Goal: Task Accomplishment & Management: Manage account settings

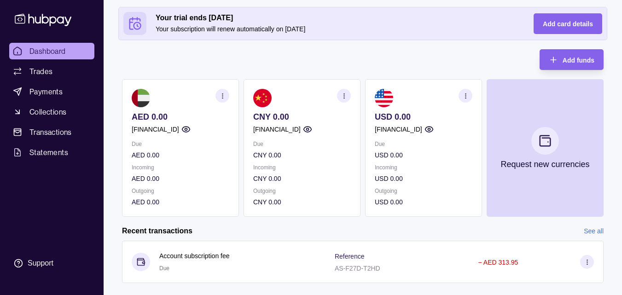
scroll to position [68, 0]
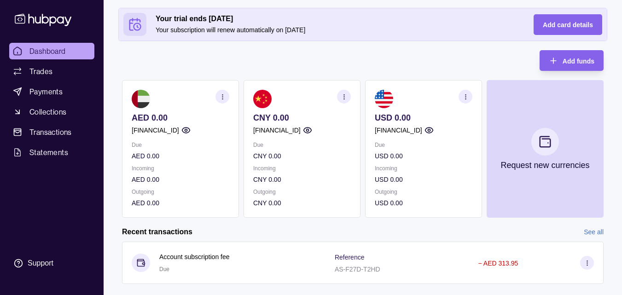
click at [224, 100] on icon "button" at bounding box center [222, 96] width 7 height 7
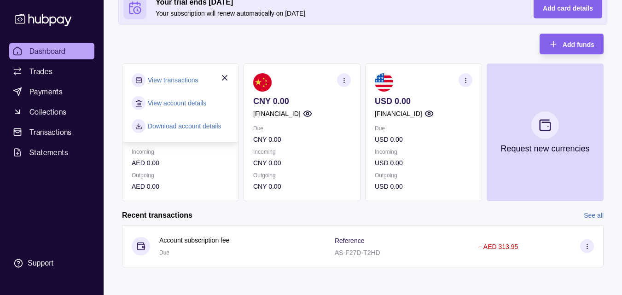
scroll to position [86, 0]
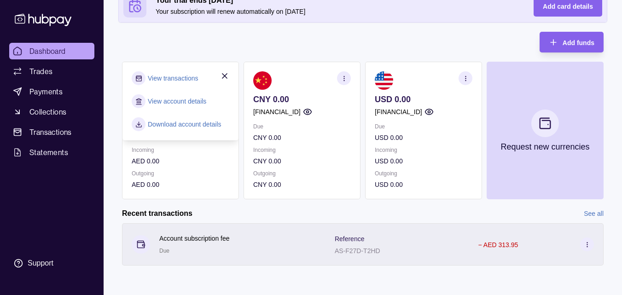
click at [593, 244] on section at bounding box center [587, 245] width 14 height 14
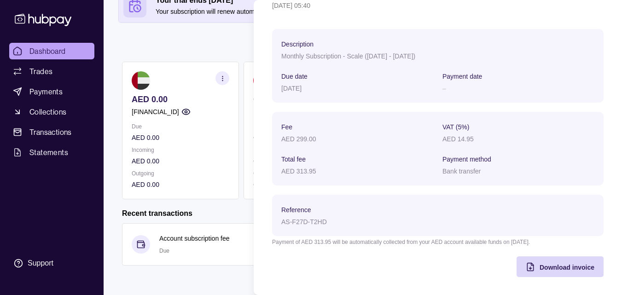
scroll to position [62, 0]
click at [500, 250] on div "Description Monthly Subscription - Scale ([DATE] - [DATE]) Due date [DATE] Paym…" at bounding box center [438, 153] width 332 height 248
click at [396, 254] on div "Description Monthly Subscription - Scale ([DATE] - [DATE]) Due date [DATE] Paym…" at bounding box center [438, 153] width 332 height 248
drag, startPoint x: 396, startPoint y: 254, endPoint x: 185, endPoint y: 44, distance: 297.3
click at [185, 44] on html "Dashboard Trades Payments Collections Transactions Statements Support k Hello, …" at bounding box center [311, 104] width 622 height 381
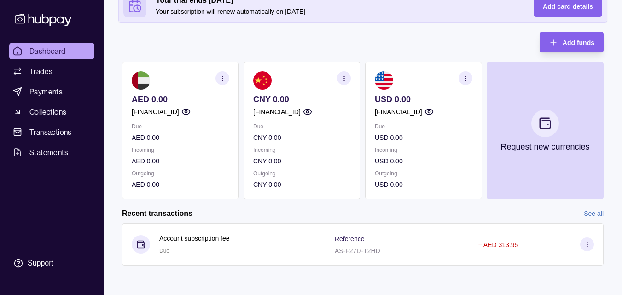
click at [222, 81] on circle "button" at bounding box center [222, 80] width 0 height 0
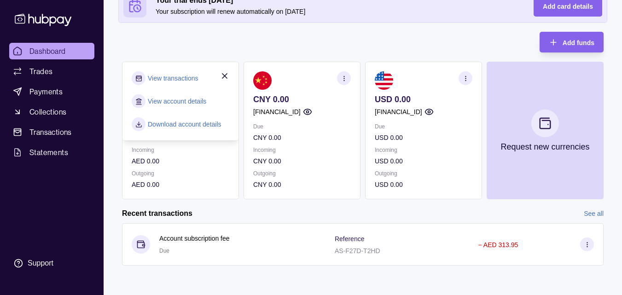
click at [195, 123] on link "Download account details" at bounding box center [185, 124] width 74 height 10
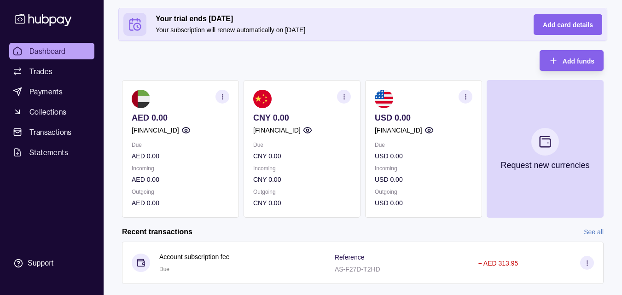
scroll to position [0, 0]
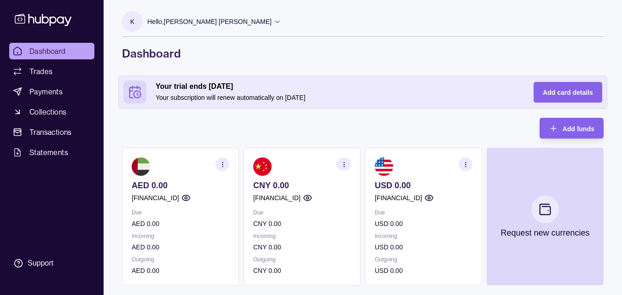
click at [274, 20] on icon at bounding box center [277, 21] width 7 height 7
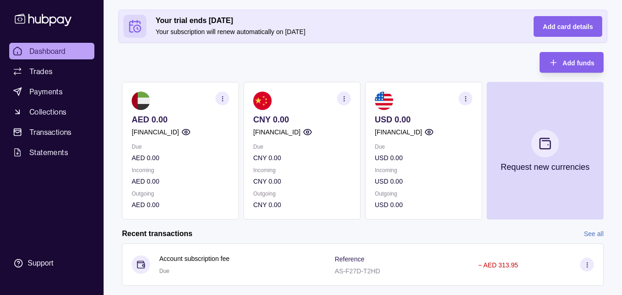
scroll to position [144, 0]
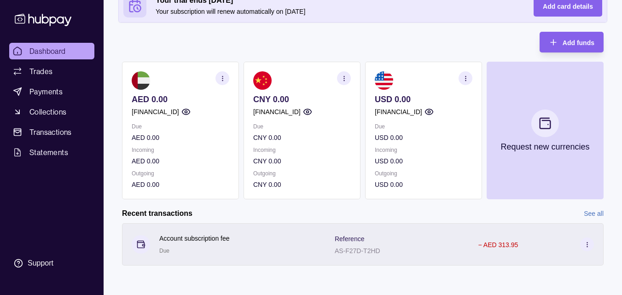
click at [593, 245] on section at bounding box center [587, 245] width 14 height 14
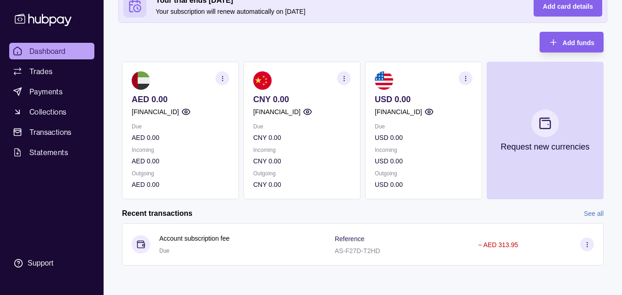
click at [151, 34] on html "Dashboard Trades Payments Collections Transactions Statements Support k Hello, …" at bounding box center [311, 75] width 622 height 439
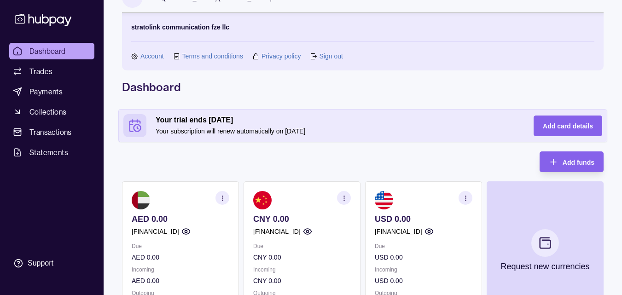
scroll to position [4, 0]
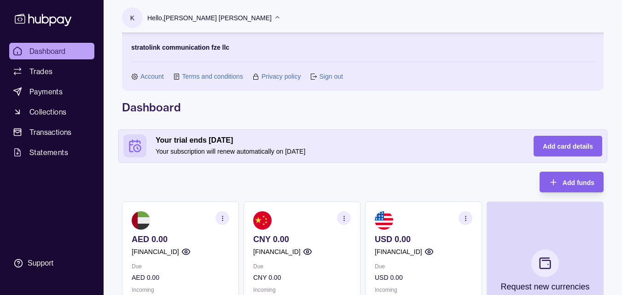
click at [236, 17] on div "Hello, [PERSON_NAME] [PERSON_NAME]" at bounding box center [214, 17] width 134 height 19
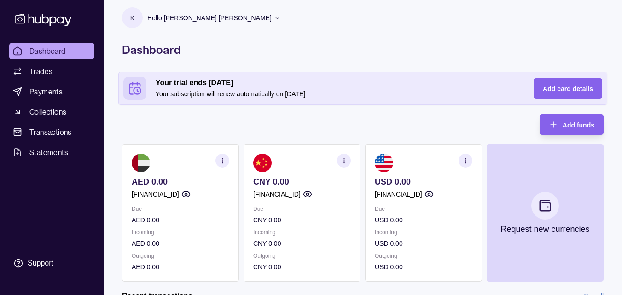
click at [274, 17] on icon at bounding box center [277, 17] width 7 height 7
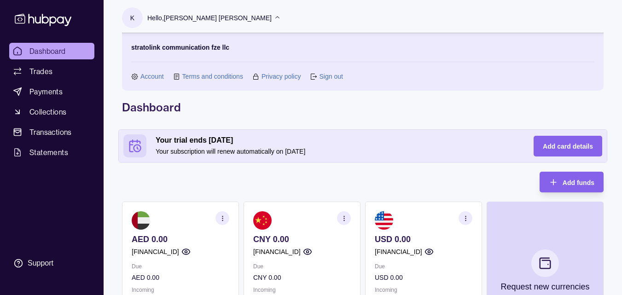
click at [336, 79] on link "Sign out" at bounding box center [330, 76] width 23 height 10
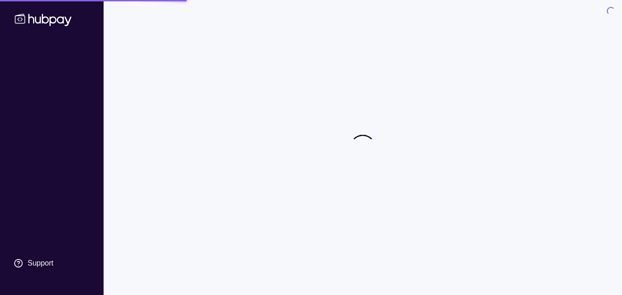
scroll to position [0, 0]
